Goal: Find specific page/section: Find specific page/section

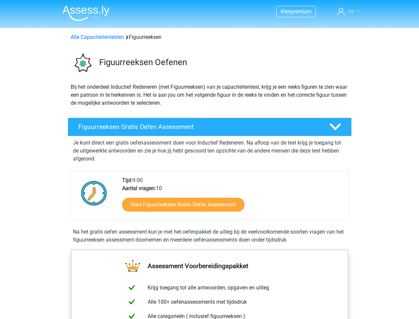
click at [349, 11] on span "ee" at bounding box center [351, 11] width 5 height 6
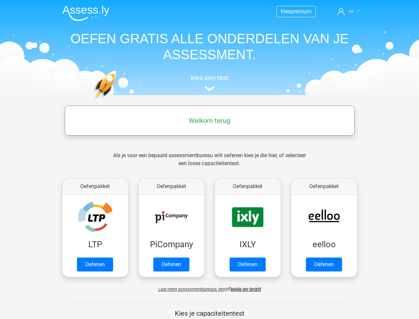
click at [349, 11] on span "ee" at bounding box center [351, 11] width 5 height 6
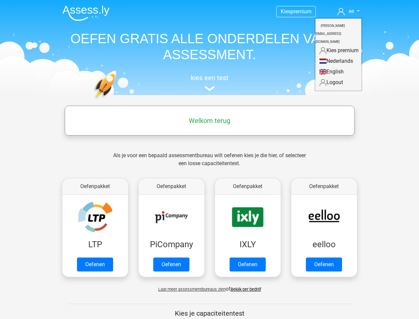
click at [190, 289] on span "Laat meer assessmentbureaus zien" at bounding box center [191, 288] width 67 height 5
